Goal: Information Seeking & Learning: Learn about a topic

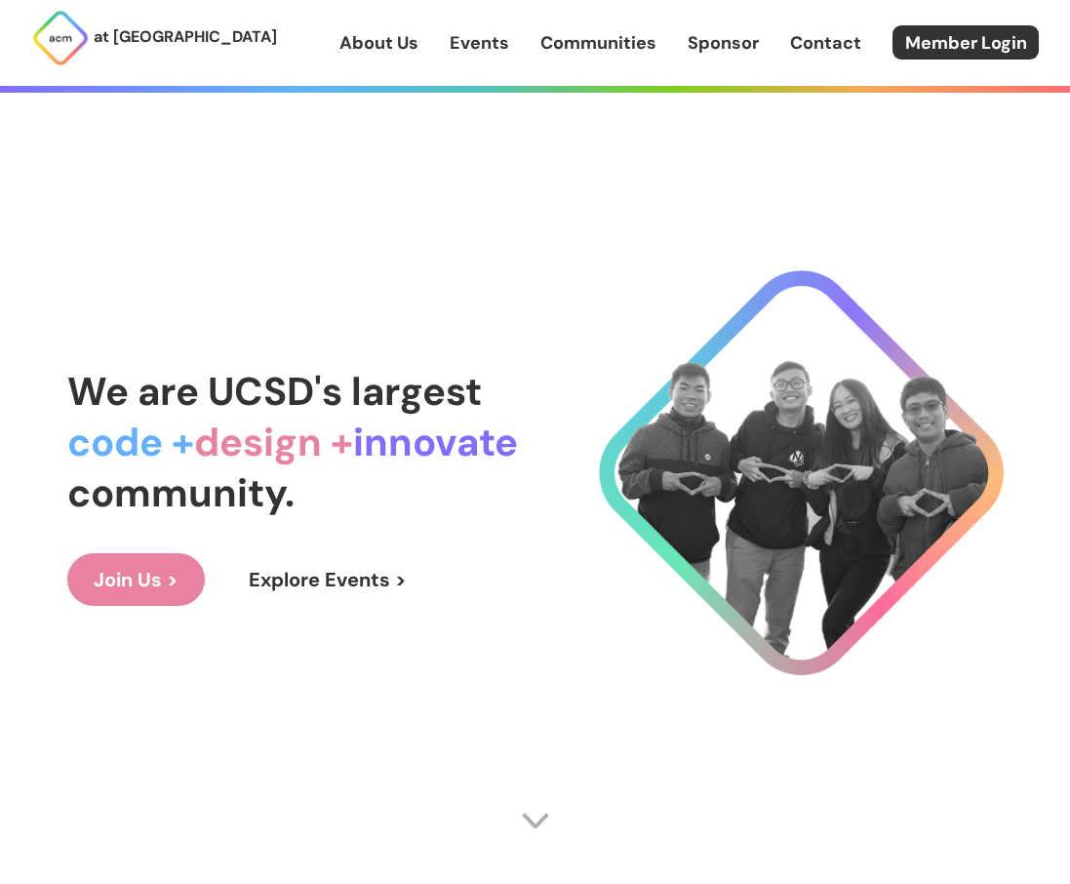
click at [366, 43] on link "About Us" at bounding box center [378, 42] width 79 height 25
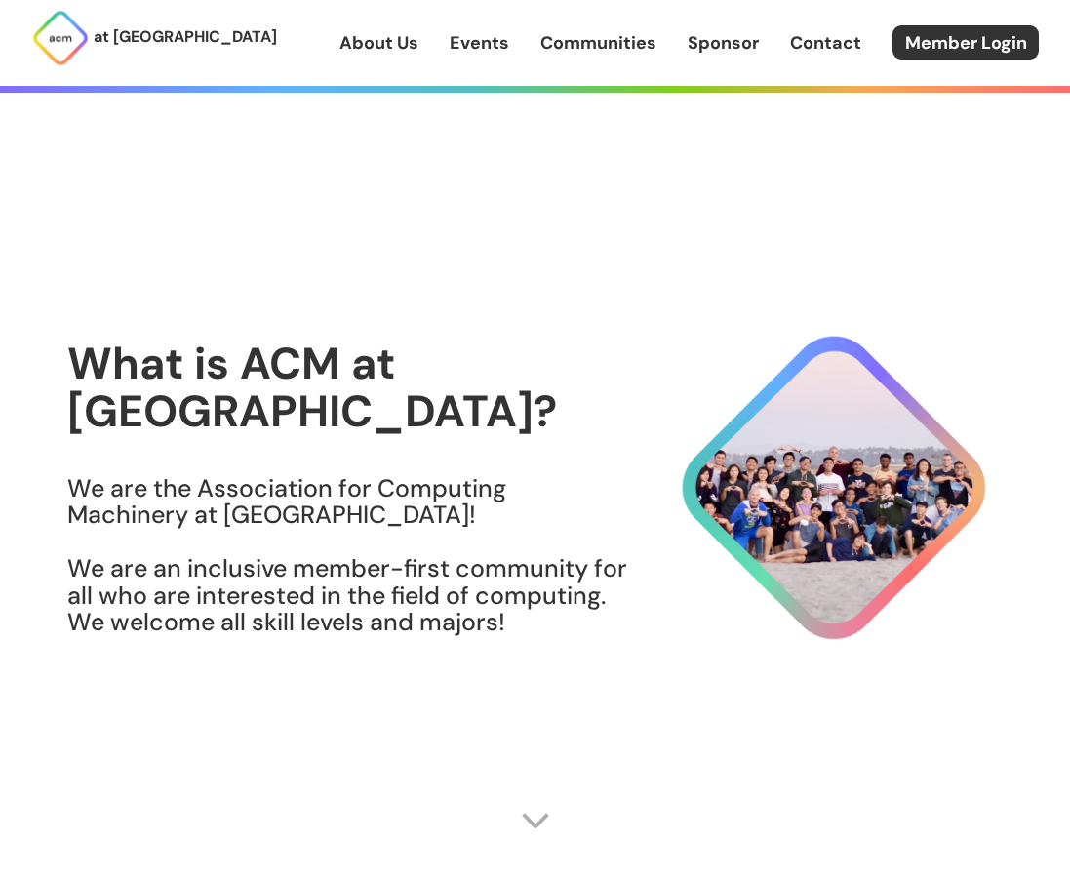
click at [240, 475] on h3 "We are the Association for Computing Machinery at [GEOGRAPHIC_DATA]! We are an …" at bounding box center [348, 555] width 562 height 161
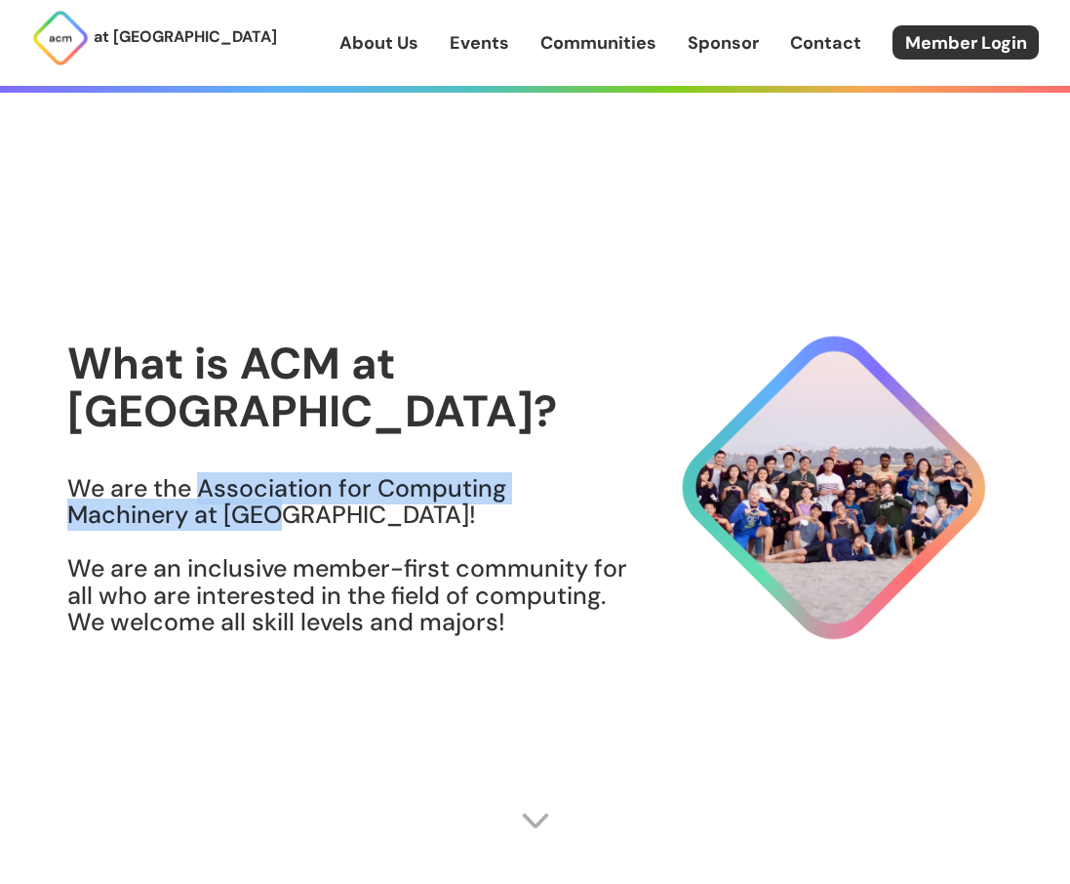
drag, startPoint x: 240, startPoint y: 472, endPoint x: 250, endPoint y: 492, distance: 21.8
click at [250, 492] on h3 "We are the Association for Computing Machinery at [GEOGRAPHIC_DATA]! We are an …" at bounding box center [348, 555] width 562 height 161
copy h3 "Association for Computing Machinery at [GEOGRAPHIC_DATA]"
click at [64, 36] on img at bounding box center [60, 38] width 59 height 59
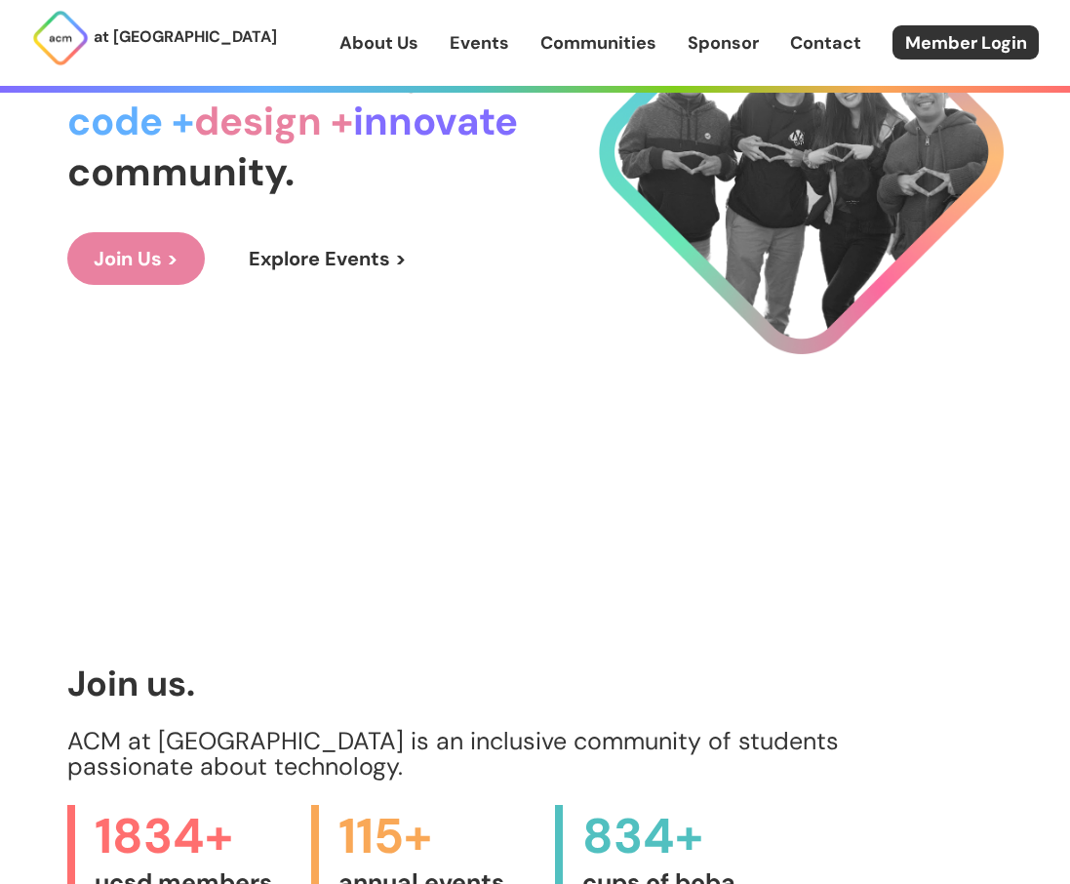
click at [280, 256] on link "Explore Events >" at bounding box center [327, 258] width 211 height 53
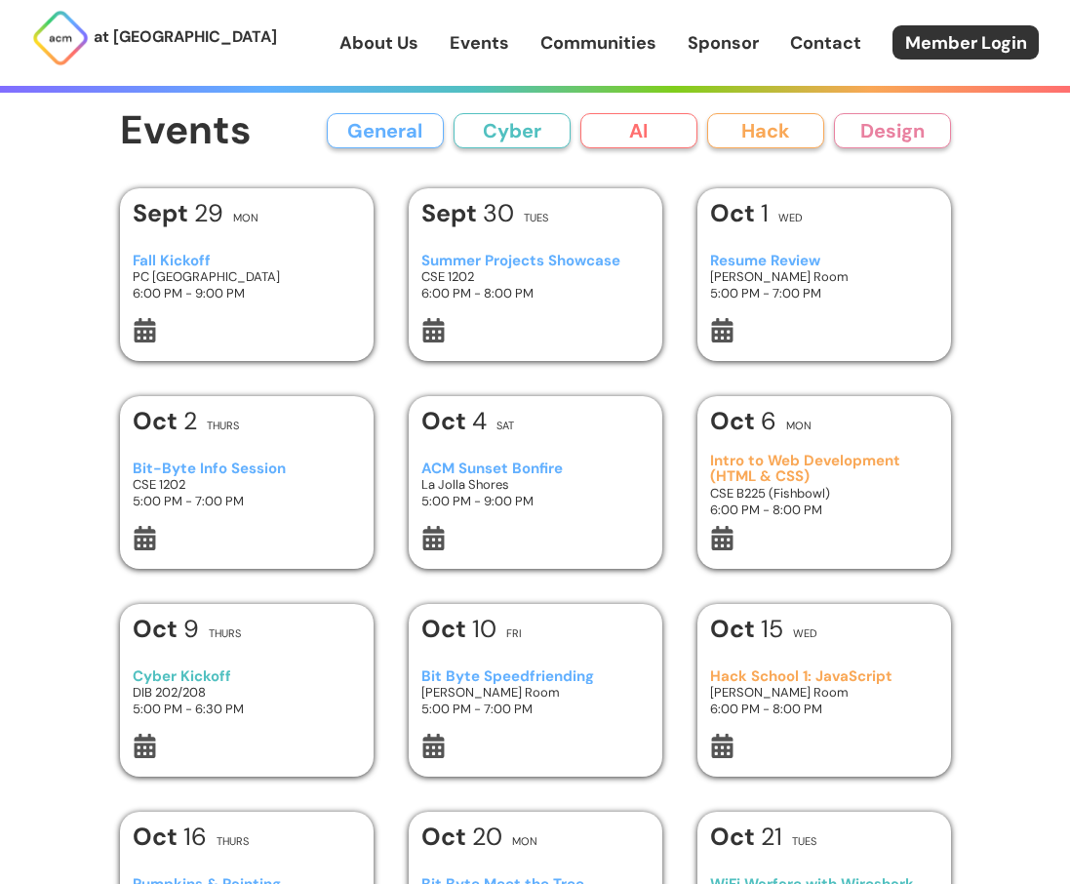
click at [188, 229] on div "[DATE] Mon" at bounding box center [246, 218] width 227 height 35
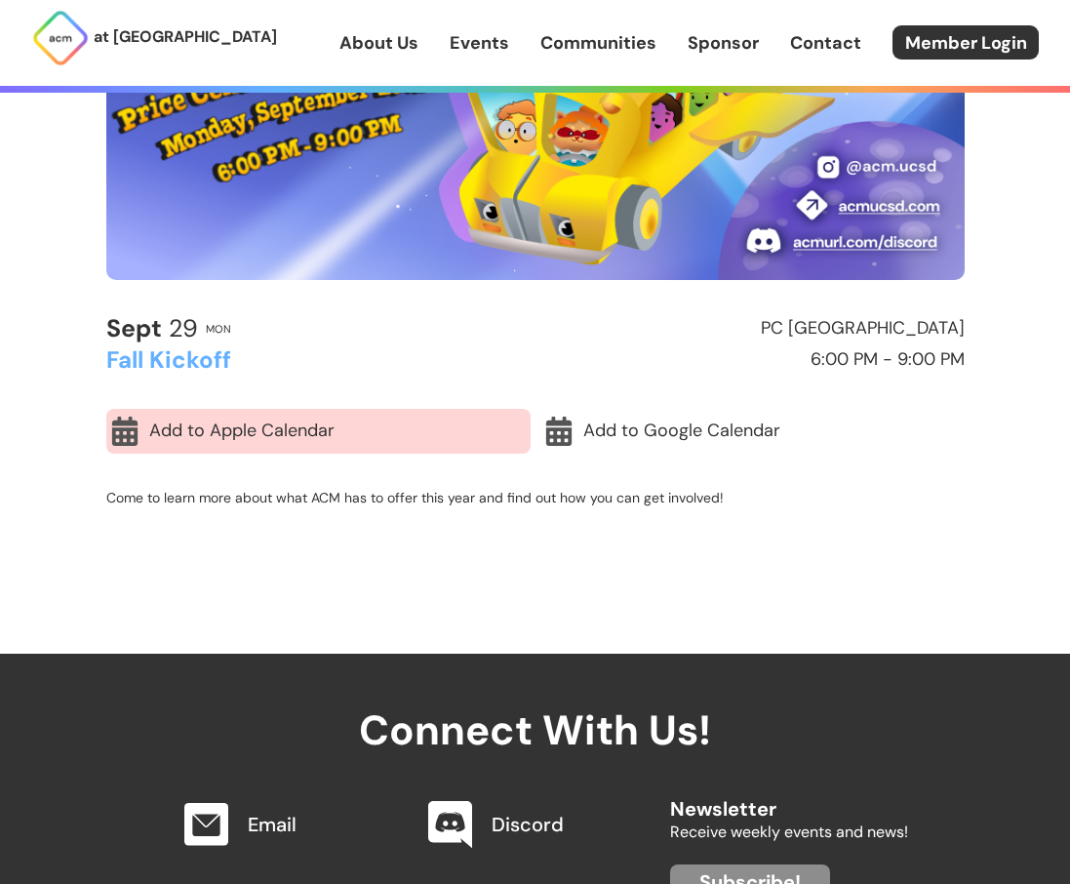
scroll to position [507, 0]
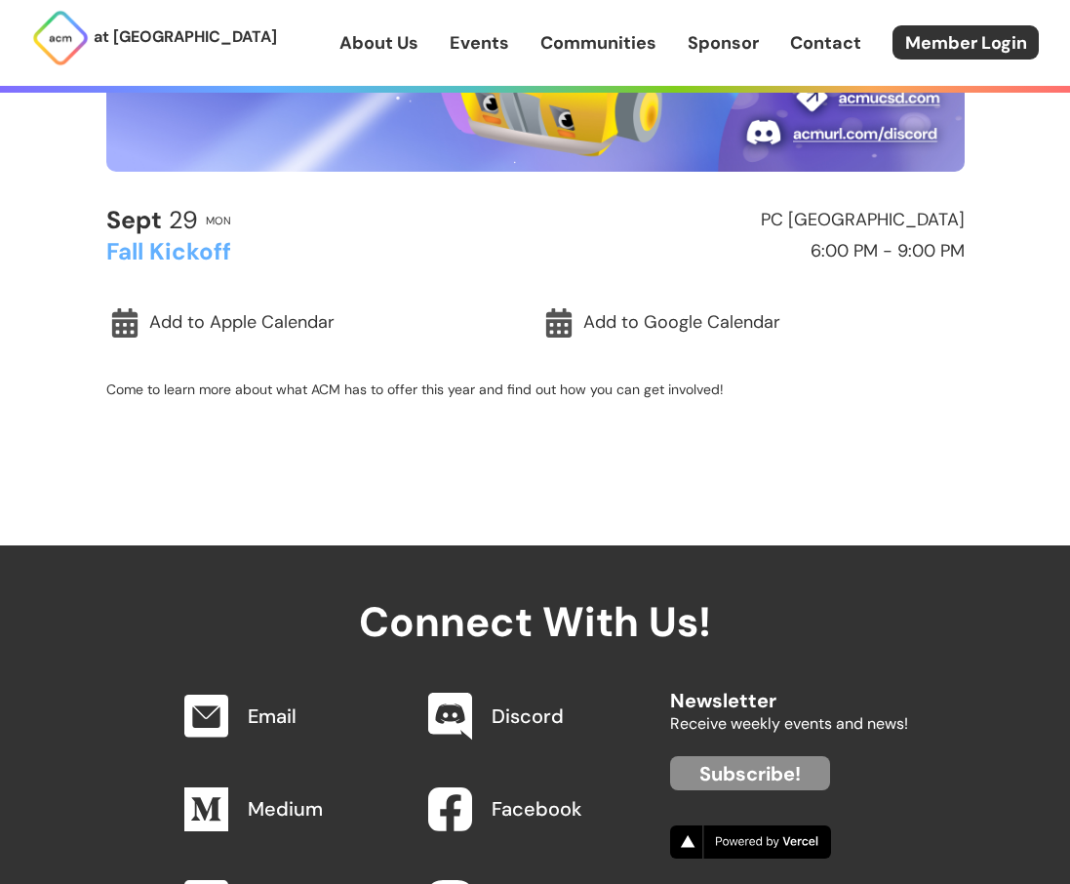
click at [409, 384] on p "Come to learn more about what ACM has to offer this year and find out how you c…" at bounding box center [535, 389] width 858 height 18
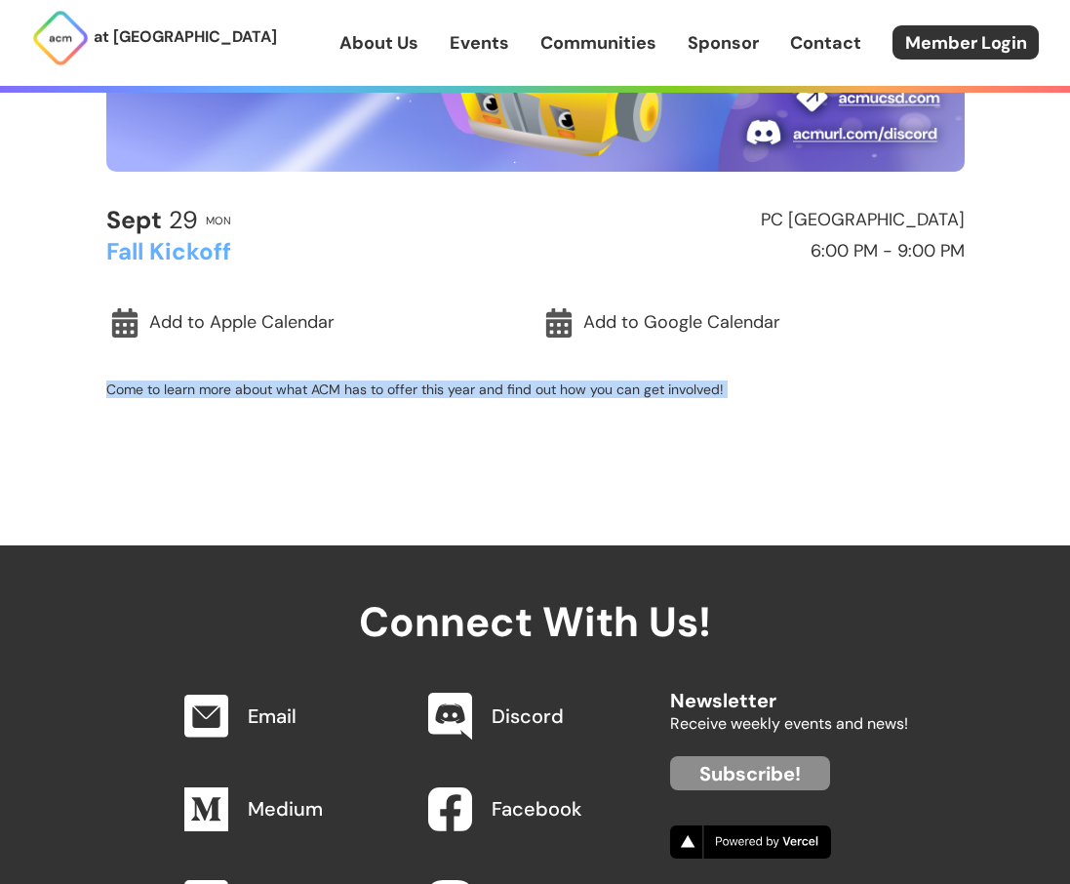
click at [409, 384] on p "Come to learn more about what ACM has to offer this year and find out how you c…" at bounding box center [535, 389] width 858 height 18
click at [481, 473] on div "< Back to Events General Event [DATE] Mon PC [GEOGRAPHIC_DATA] Fall Kickoff 6:0…" at bounding box center [535, 19] width 937 height 1053
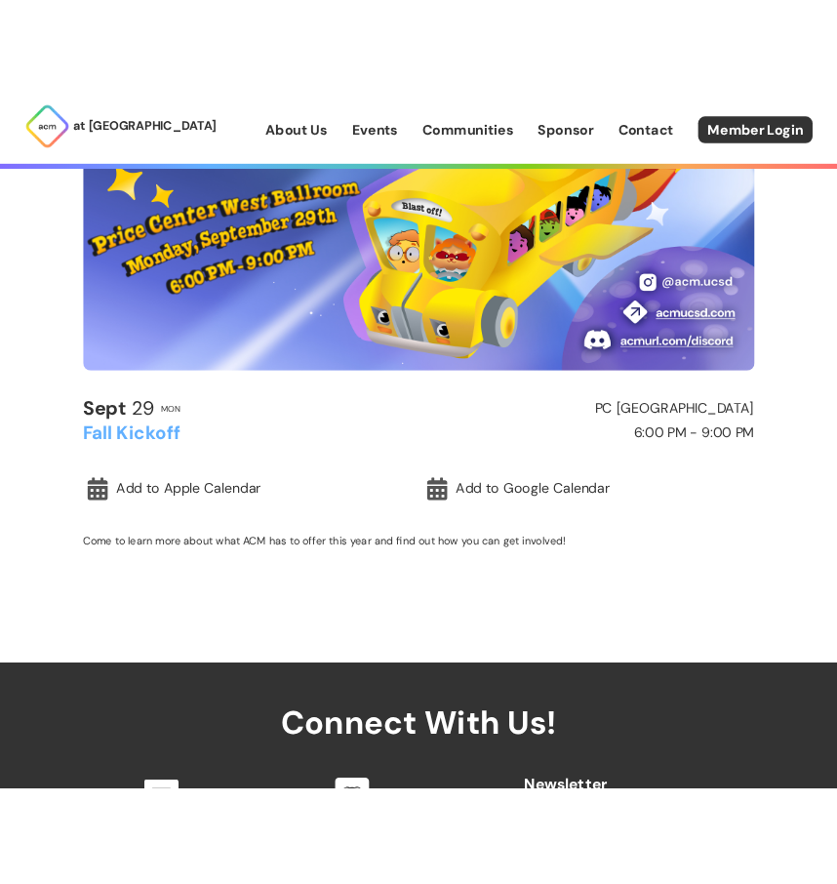
scroll to position [0, 0]
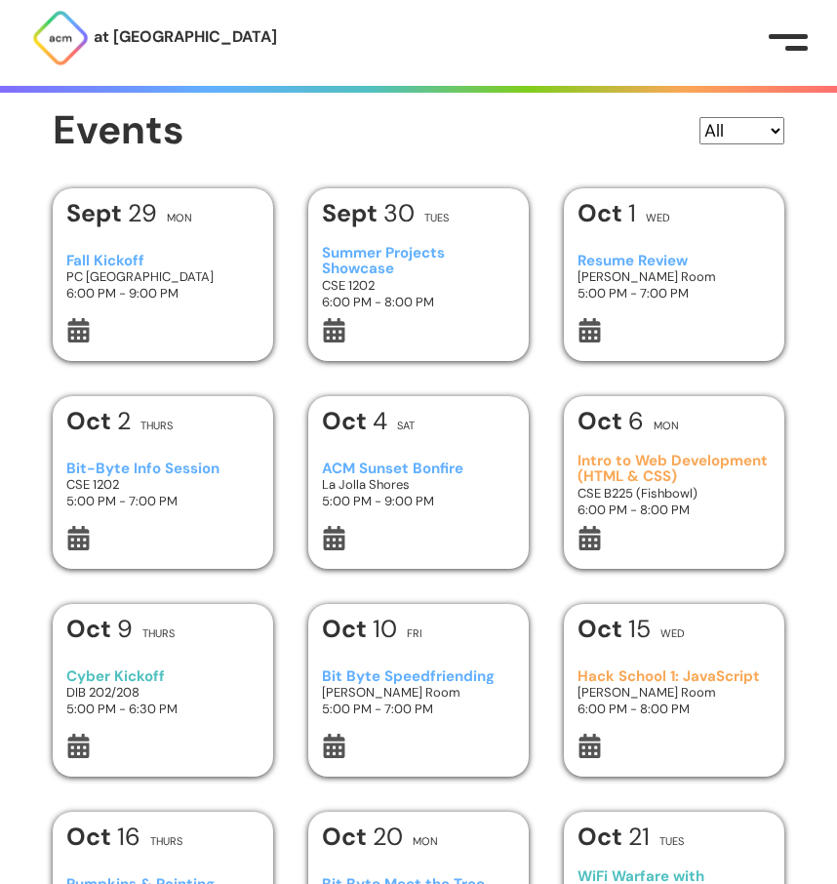
click at [142, 680] on h3 "Cyber Kickoff" at bounding box center [163, 676] width 194 height 17
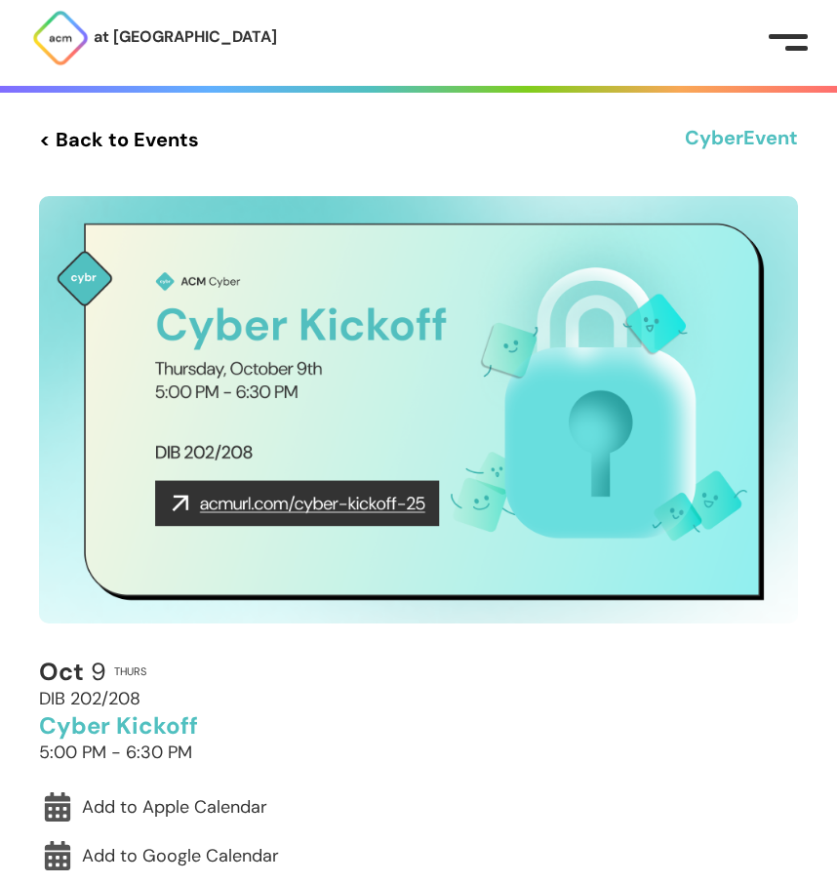
scroll to position [39, 0]
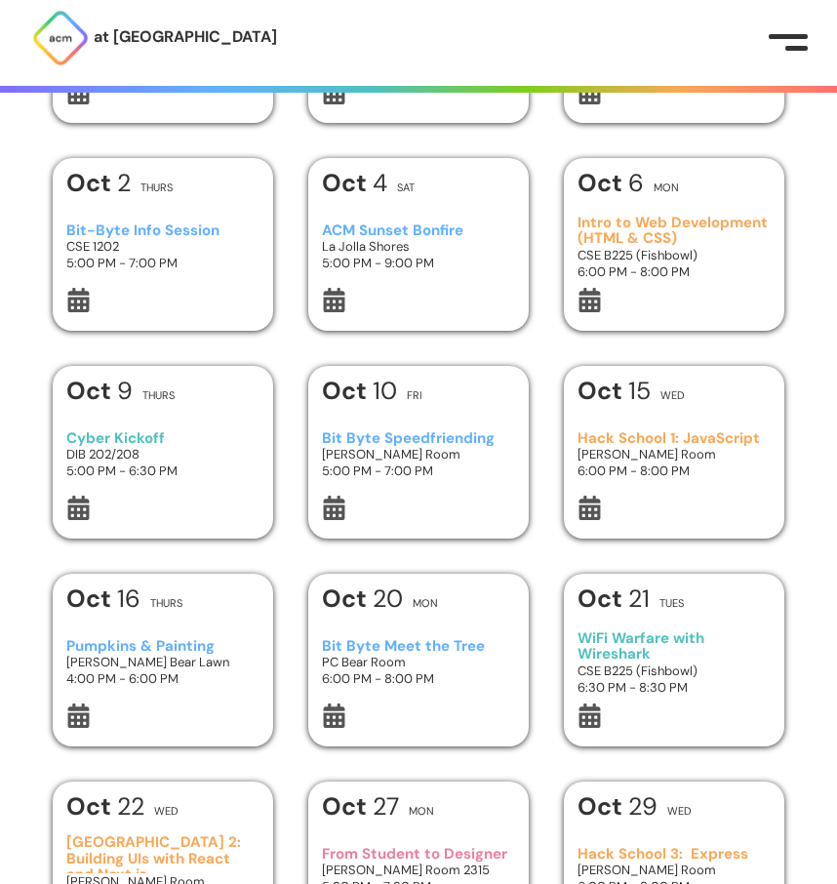
scroll to position [242, 0]
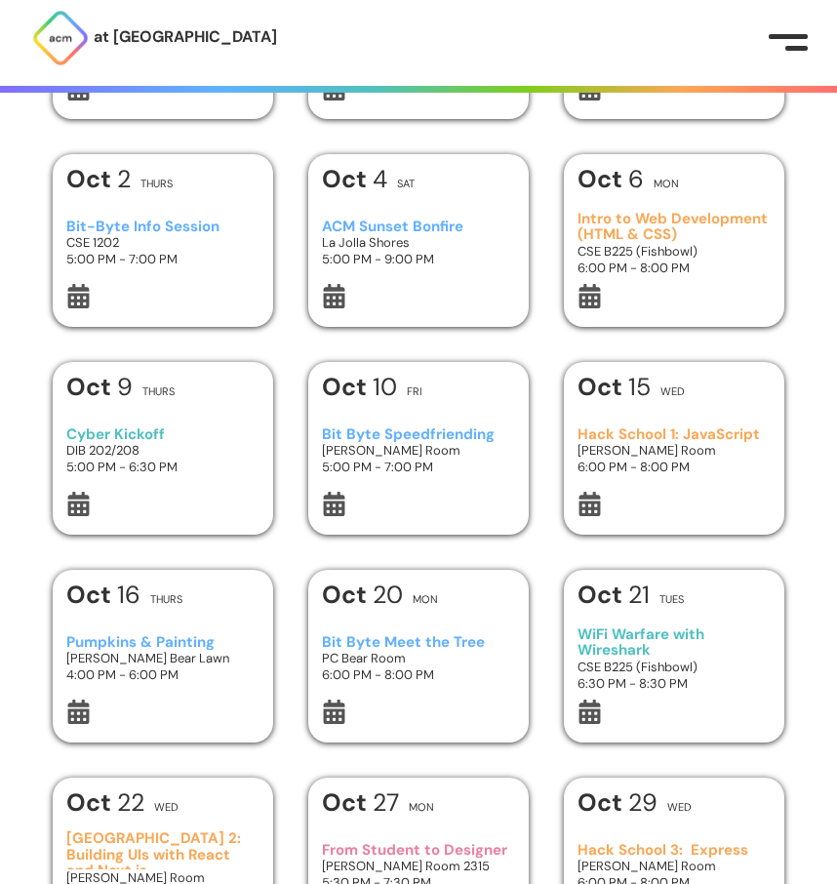
click at [634, 434] on h3 "Hack School 1: JavaScript" at bounding box center [675, 434] width 194 height 17
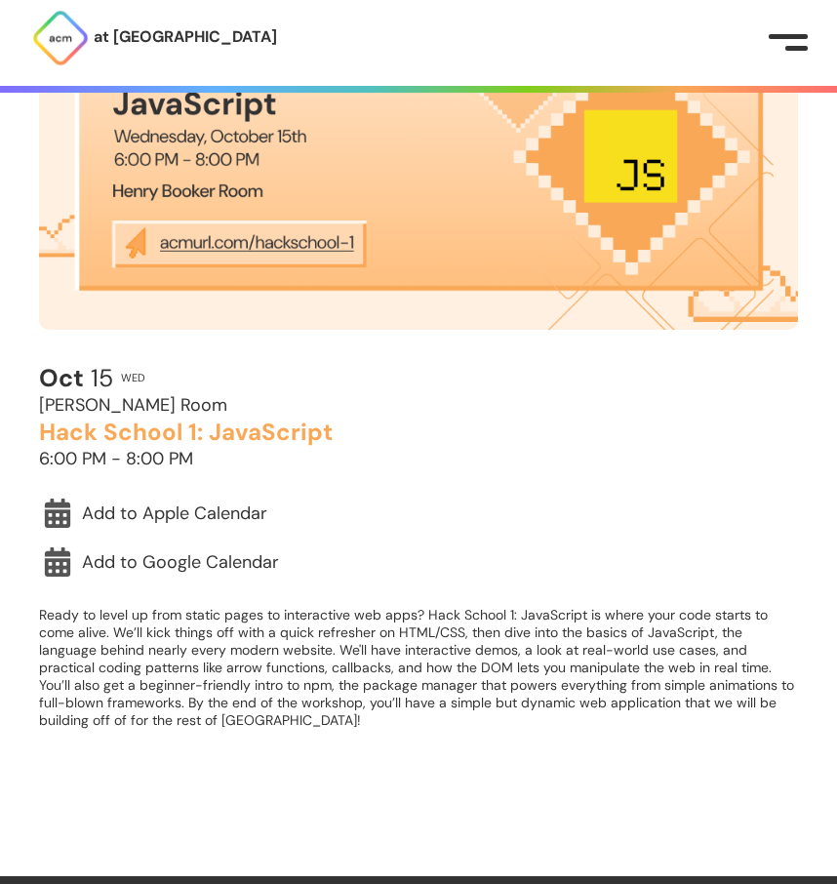
scroll to position [435, 0]
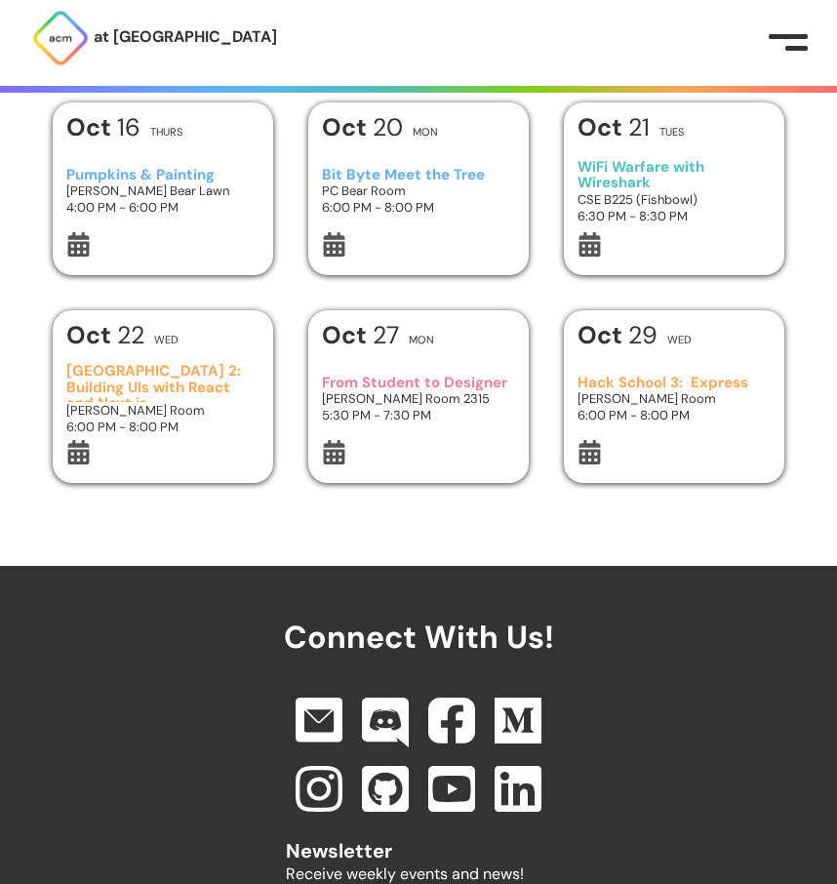
scroll to position [370, 0]
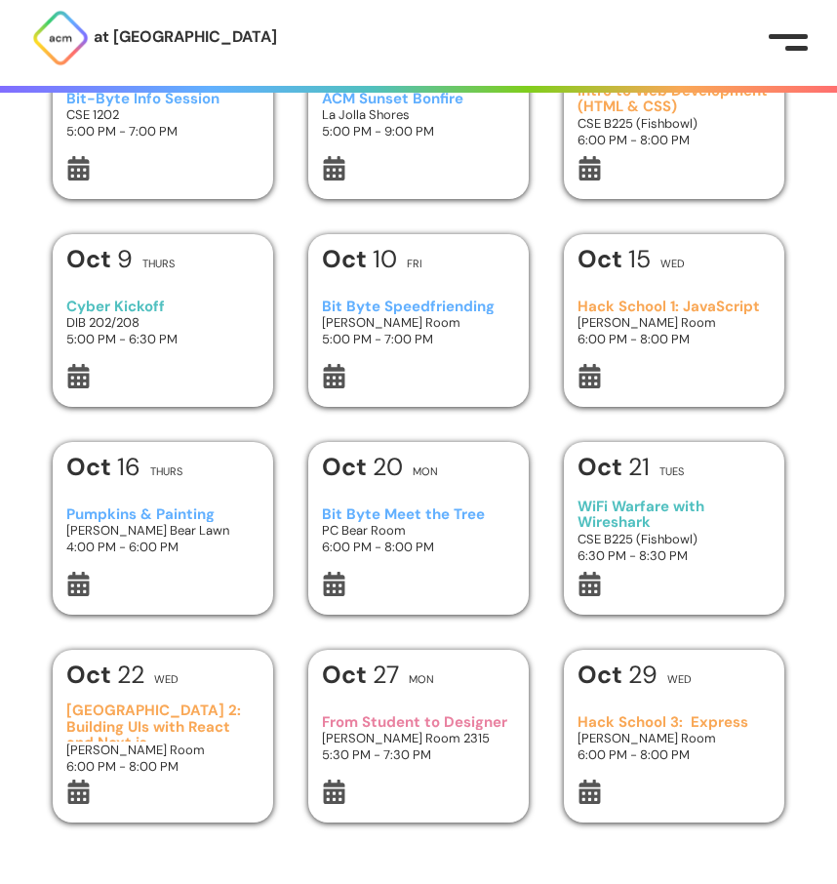
click at [613, 507] on h3 "WiFi Warfare with Wireshark" at bounding box center [675, 515] width 194 height 32
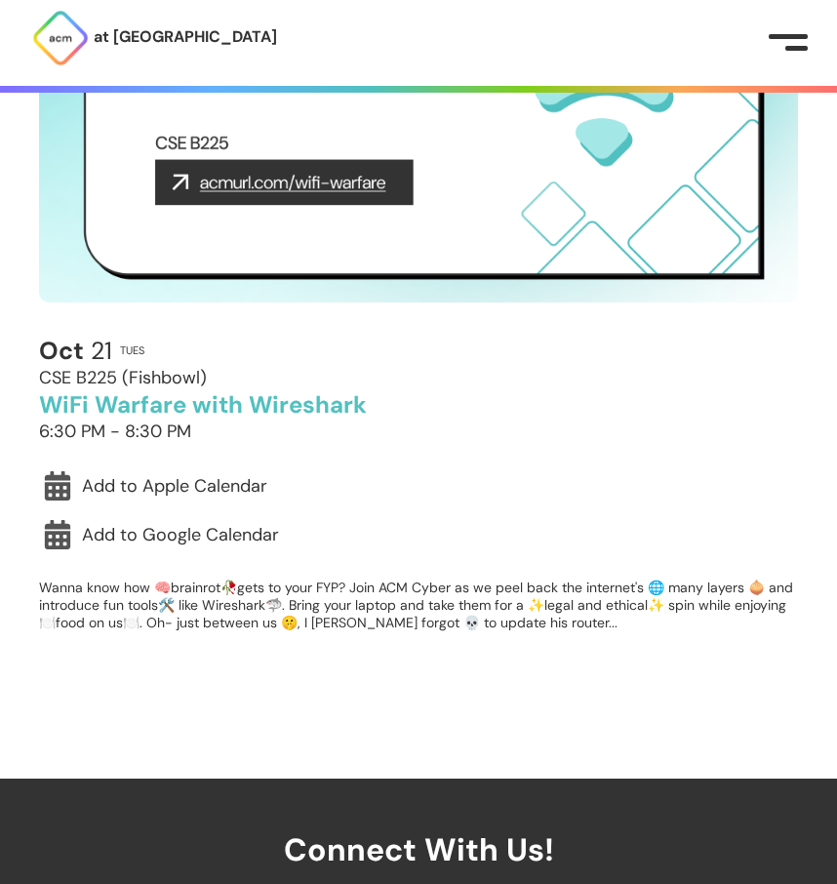
scroll to position [339, 0]
